Goal: Information Seeking & Learning: Learn about a topic

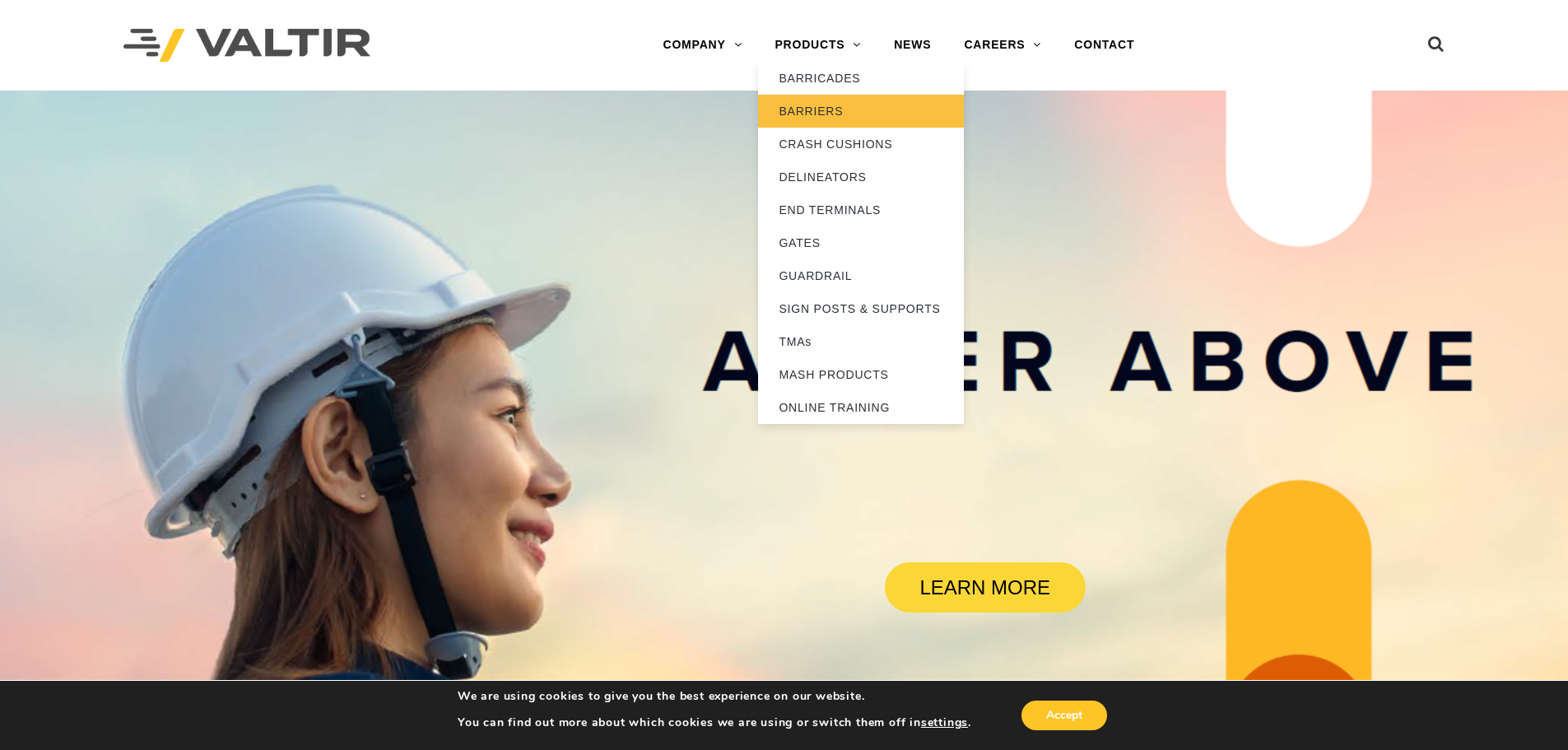
click at [821, 117] on link "BARRIERS" at bounding box center [861, 111] width 205 height 33
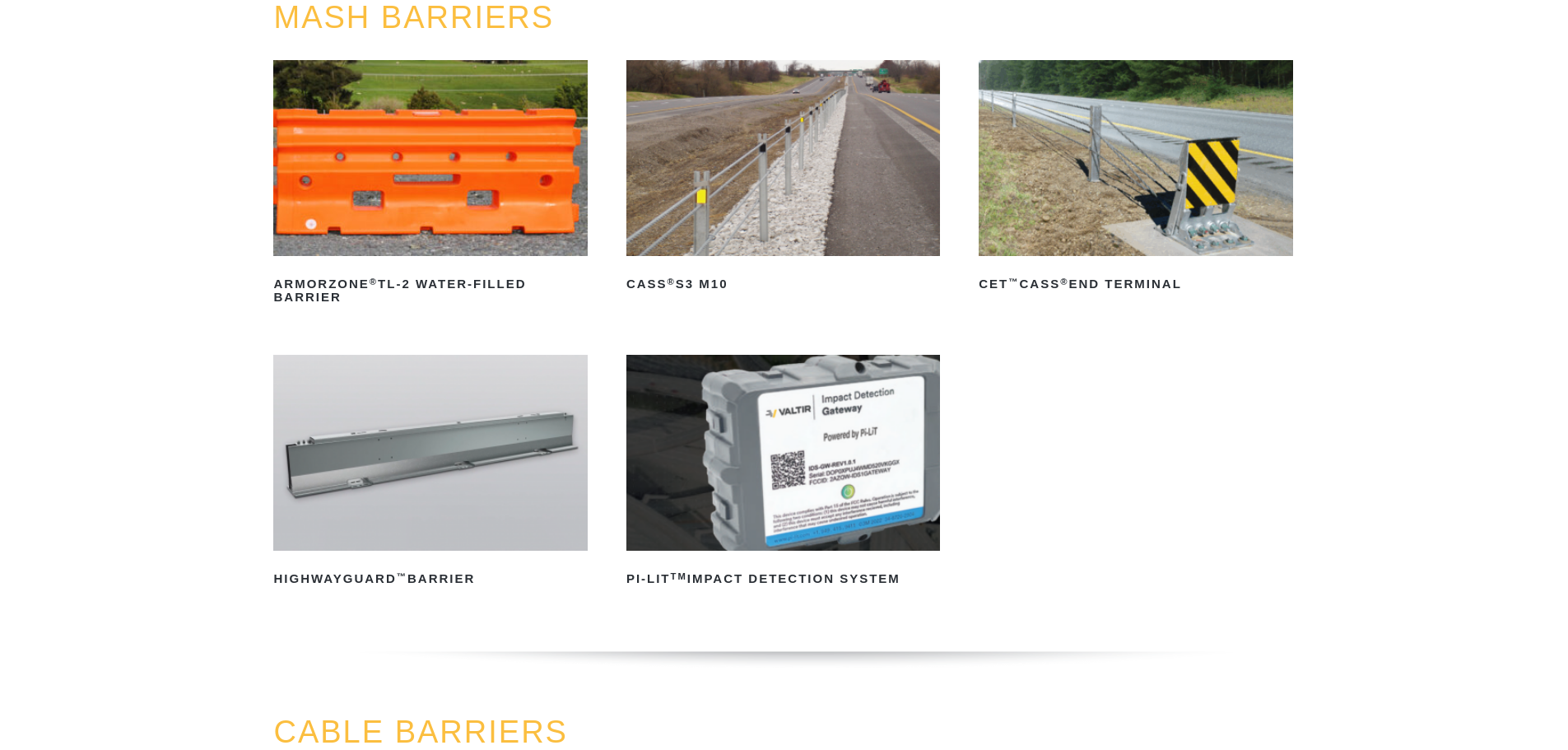
scroll to position [330, 0]
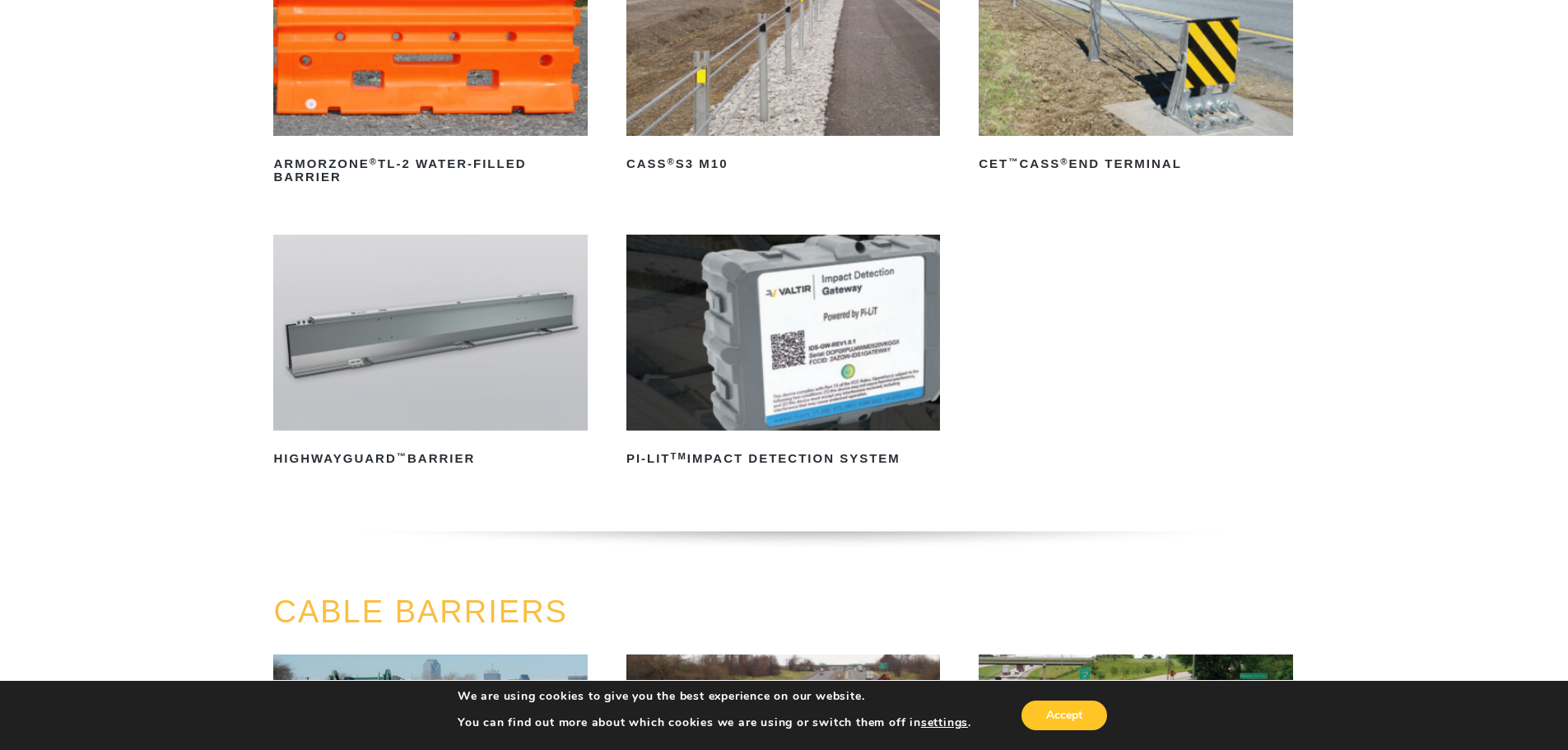
click at [441, 317] on img at bounding box center [430, 333] width 314 height 196
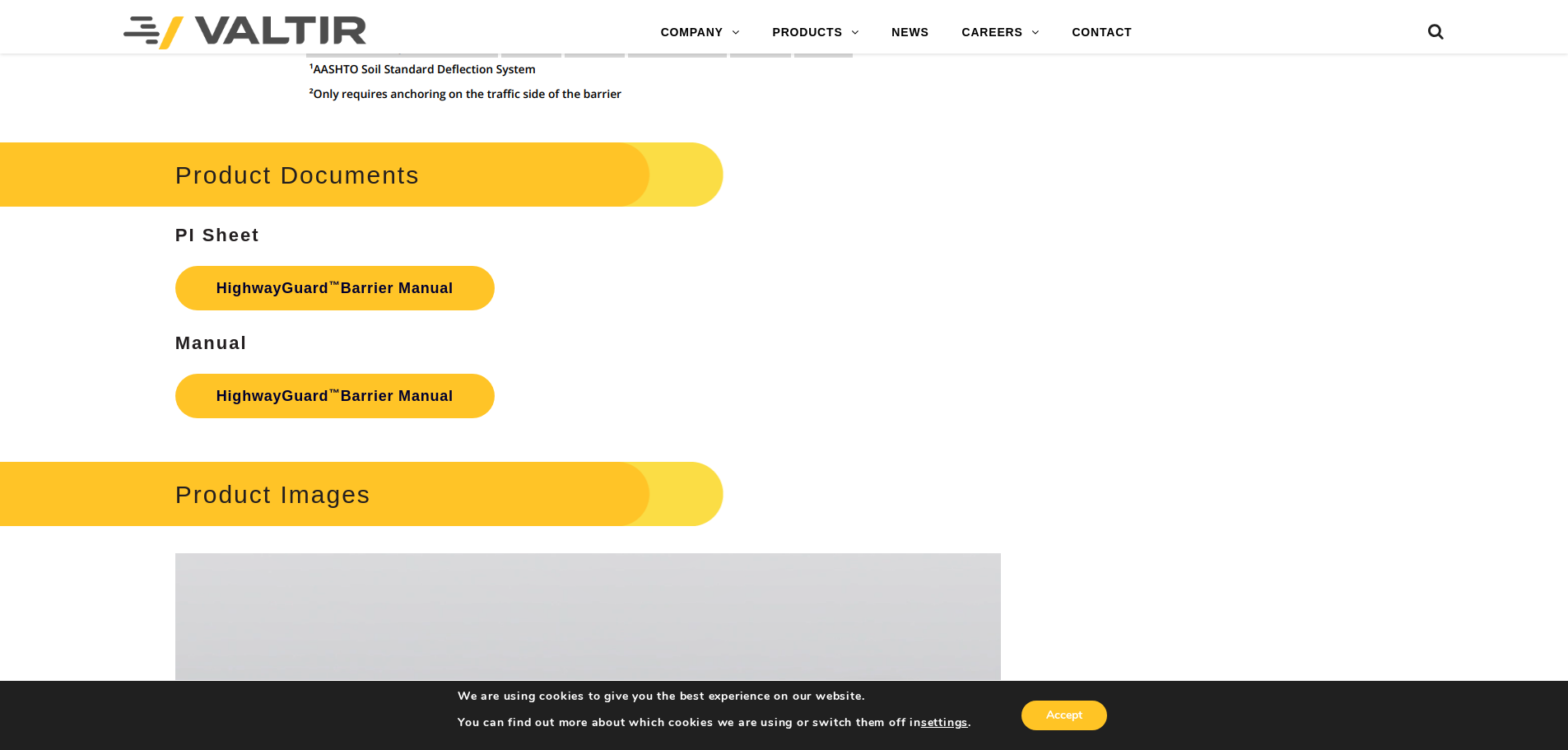
scroll to position [2306, 0]
